Goal: Transaction & Acquisition: Download file/media

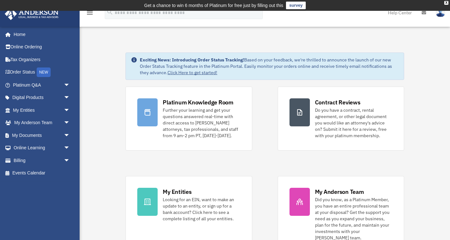
scroll to position [222, 0]
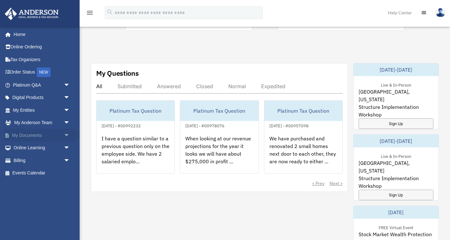
click at [50, 134] on link "My Documents arrow_drop_down" at bounding box center [41, 135] width 75 height 13
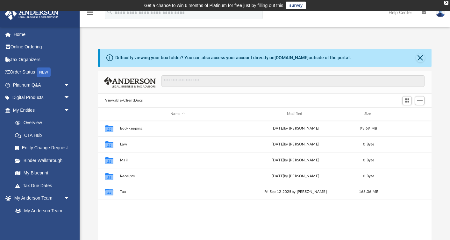
scroll to position [145, 334]
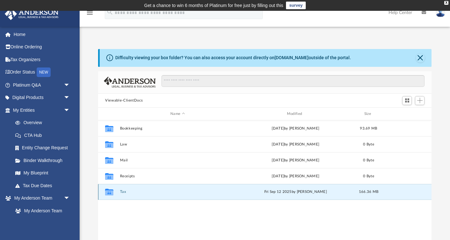
click at [126, 191] on button "Tax" at bounding box center [177, 192] width 115 height 4
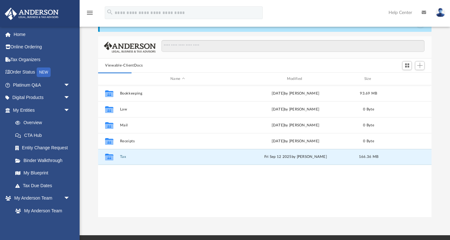
scroll to position [36, 0]
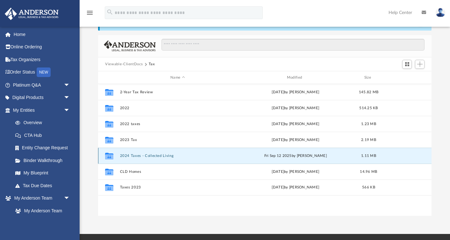
click at [123, 155] on button "2024 Taxes - Collected Living" at bounding box center [177, 156] width 115 height 4
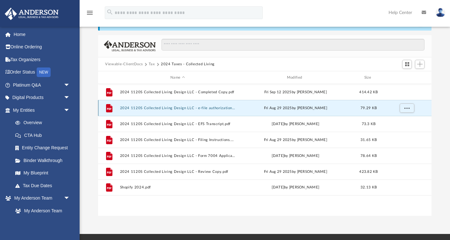
click at [220, 108] on button "2024 1120S Collected Living Design LLC - e-file authorization - please sign.pdf" at bounding box center [177, 108] width 115 height 4
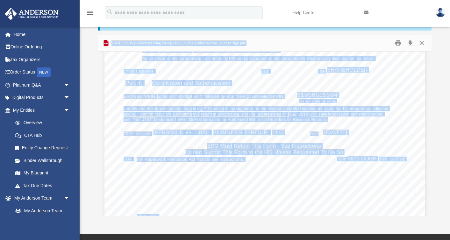
scroll to position [260, 0]
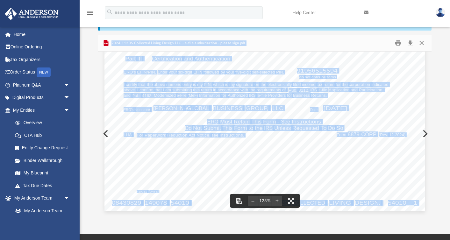
click at [108, 133] on div "For calendar year [DATE], or tax year beginning , 2024, ending , 20 410211 [DAT…" at bounding box center [265, 3] width 321 height 415
click at [103, 133] on button "Preview" at bounding box center [105, 134] width 14 height 18
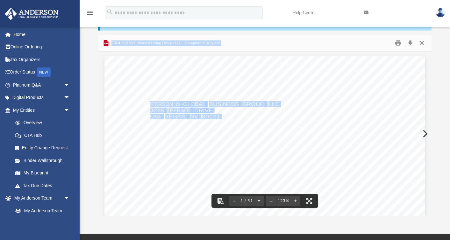
click at [425, 42] on button "Close" at bounding box center [421, 43] width 11 height 10
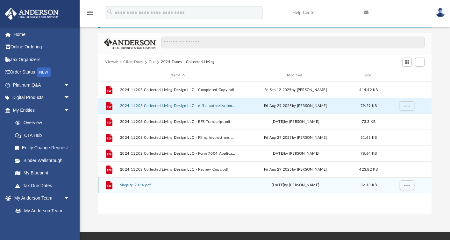
scroll to position [38, 0]
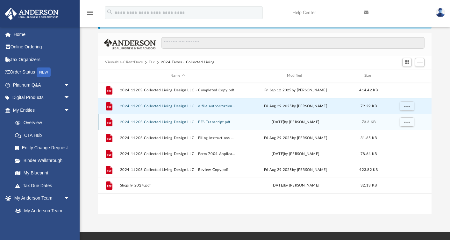
click at [204, 123] on button "2024 1120S Collected Living Design LLC - EFS Transcript.pdf" at bounding box center [177, 122] width 115 height 4
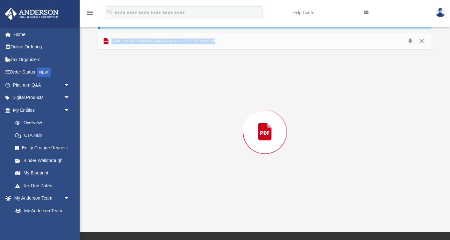
click at [204, 123] on div "Preview" at bounding box center [265, 132] width 334 height 164
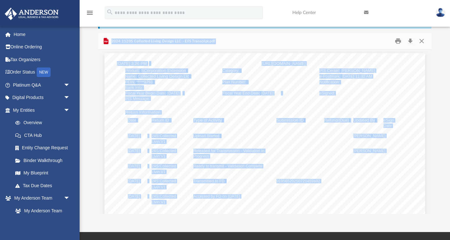
scroll to position [0, 0]
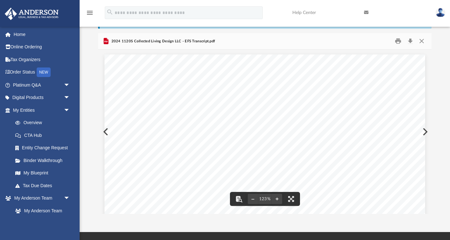
click at [434, 77] on div "Difficulty viewing your box folder? You can also access your account directly o…" at bounding box center [265, 113] width 371 height 204
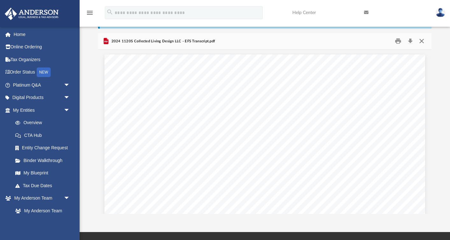
click at [423, 40] on button "Close" at bounding box center [421, 41] width 11 height 10
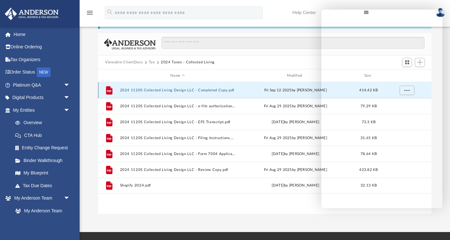
click at [212, 90] on button "2024 1120S Collected Living Design LLC - Completed Copy.pdf" at bounding box center [177, 90] width 115 height 4
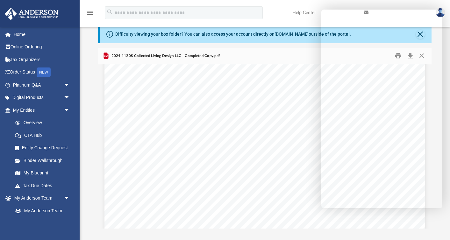
scroll to position [15847, 0]
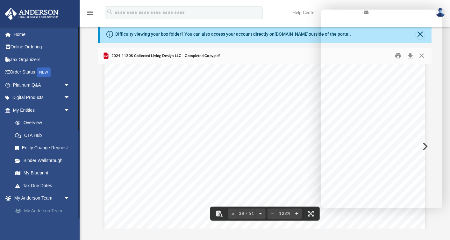
click at [54, 210] on link "My Anderson Team" at bounding box center [44, 211] width 71 height 13
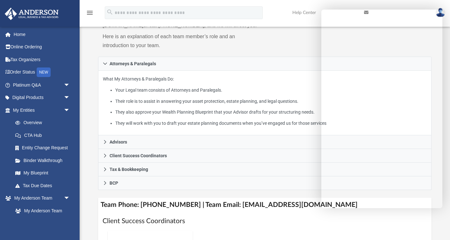
scroll to position [91, 0]
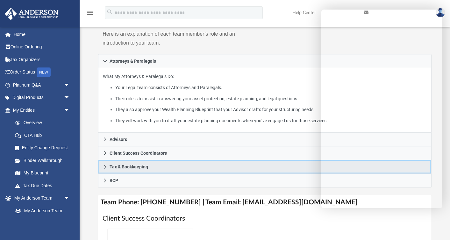
click at [169, 174] on link "Tax & Bookkeeping" at bounding box center [265, 167] width 334 height 14
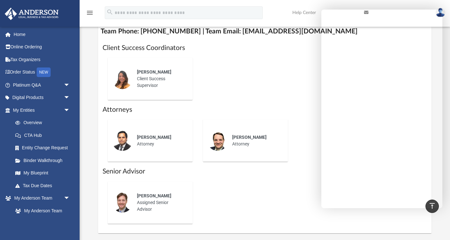
scroll to position [313, 0]
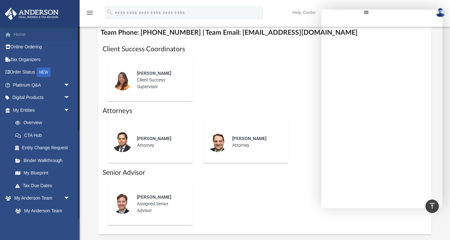
click at [17, 33] on link "Home" at bounding box center [41, 34] width 75 height 13
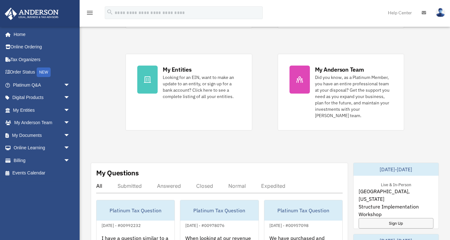
scroll to position [123, 0]
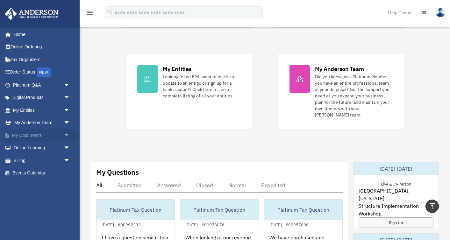
click at [66, 135] on span "arrow_drop_down" at bounding box center [70, 135] width 13 height 13
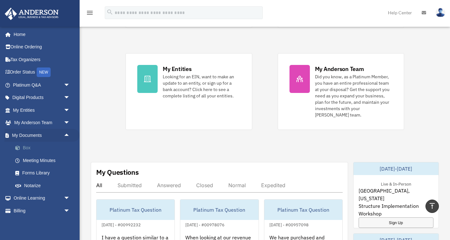
click at [28, 147] on link "Box" at bounding box center [44, 148] width 71 height 13
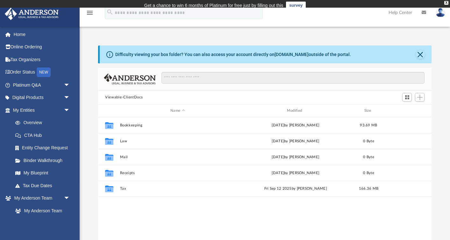
scroll to position [145, 334]
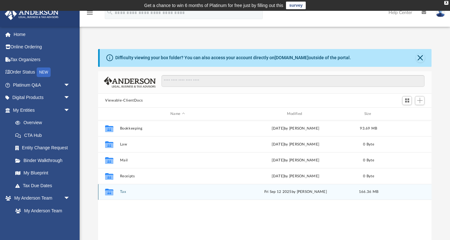
click at [124, 191] on button "Tax" at bounding box center [177, 192] width 115 height 4
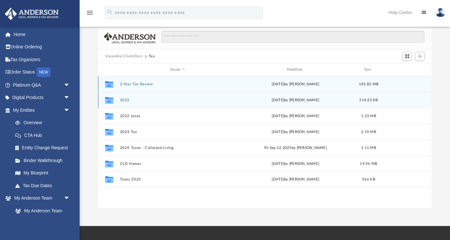
scroll to position [46, 0]
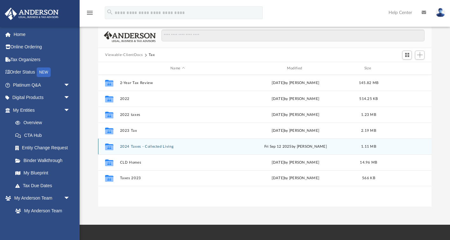
click at [160, 147] on button "2024 Taxes - Collected Living" at bounding box center [177, 147] width 115 height 4
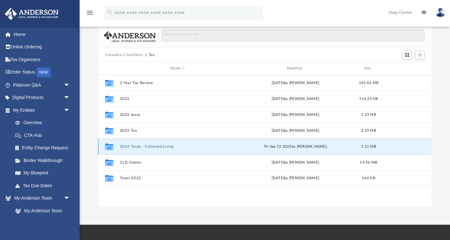
click at [160, 147] on button "2024 Taxes - Collected Living" at bounding box center [177, 147] width 115 height 4
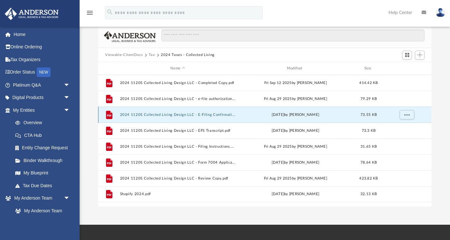
click at [218, 115] on button "2024 1120S Collected Living Design LLC - E-Filing Confirmation.pdf" at bounding box center [177, 115] width 115 height 4
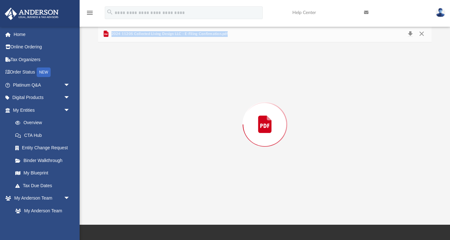
click at [218, 115] on div "Preview" at bounding box center [265, 124] width 334 height 164
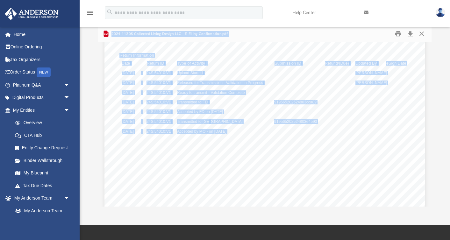
scroll to position [30, 0]
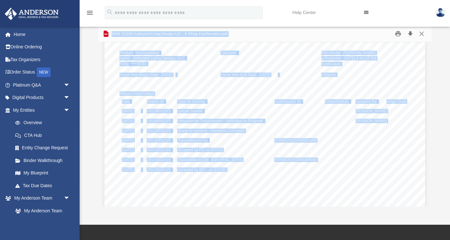
click at [410, 34] on button "Download" at bounding box center [410, 34] width 11 height 10
click at [412, 34] on button "Download" at bounding box center [410, 34] width 11 height 10
